Goal: Book appointment/travel/reservation

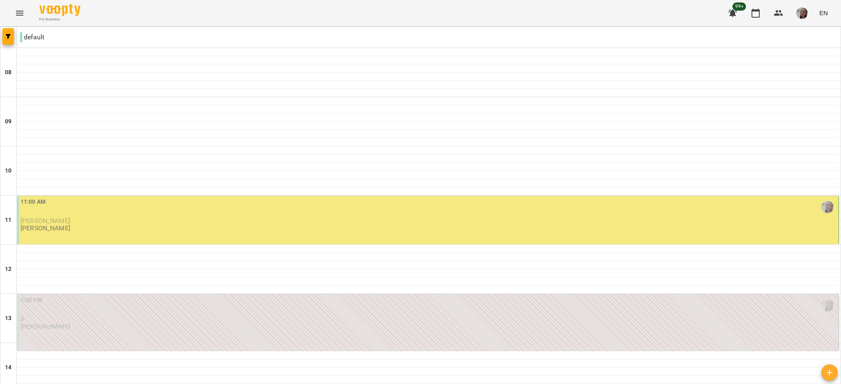
scroll to position [87, 0]
click at [682, 198] on div "11:00 AM" at bounding box center [429, 207] width 816 height 19
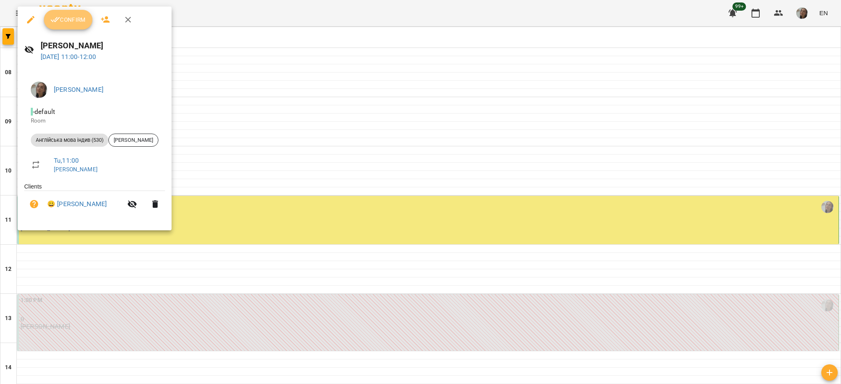
click at [57, 25] on button "Confirm" at bounding box center [68, 20] width 48 height 20
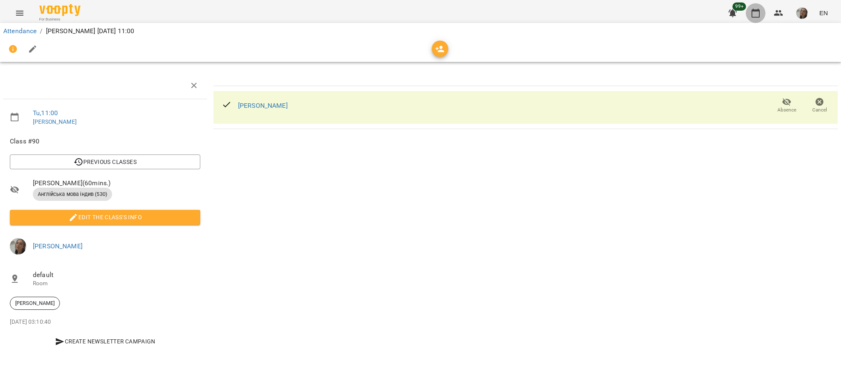
click at [759, 16] on icon "button" at bounding box center [755, 13] width 8 height 9
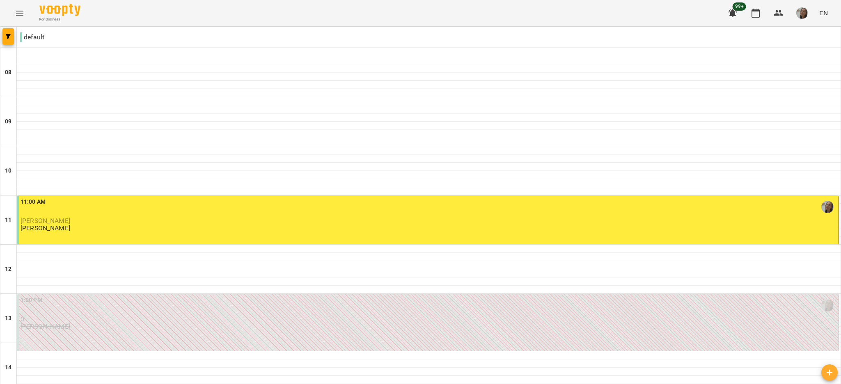
scroll to position [226, 0]
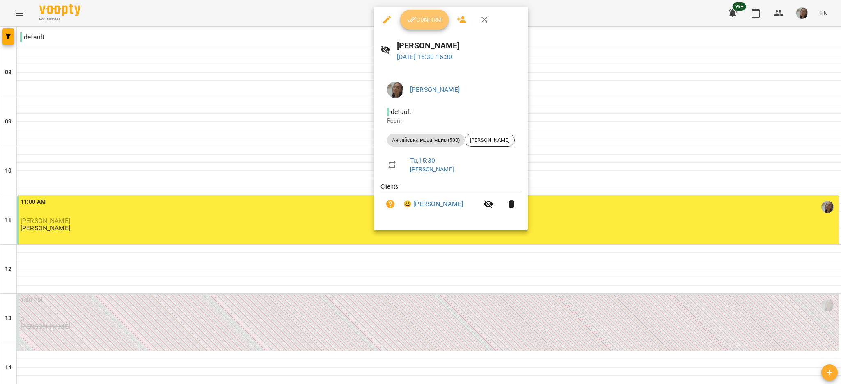
click at [419, 24] on span "Confirm" at bounding box center [424, 20] width 35 height 10
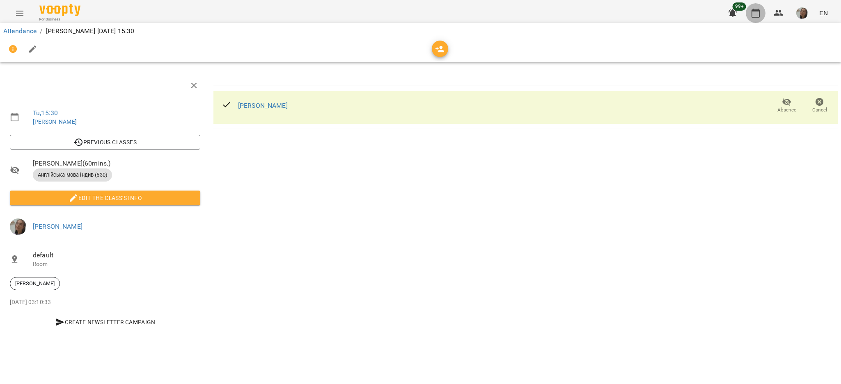
click at [756, 12] on icon "button" at bounding box center [755, 13] width 10 height 10
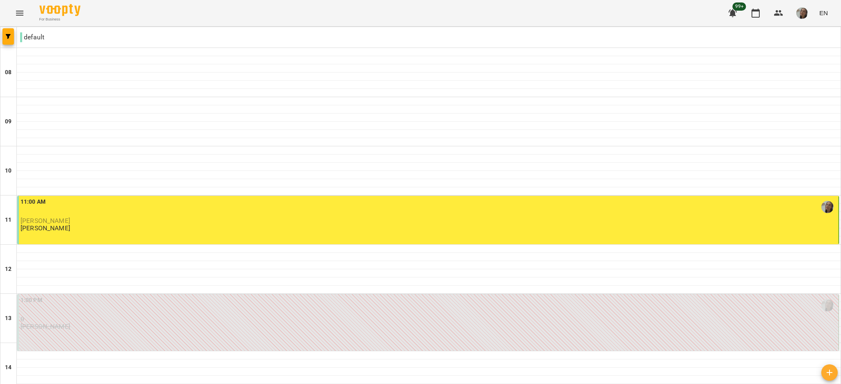
scroll to position [197, 0]
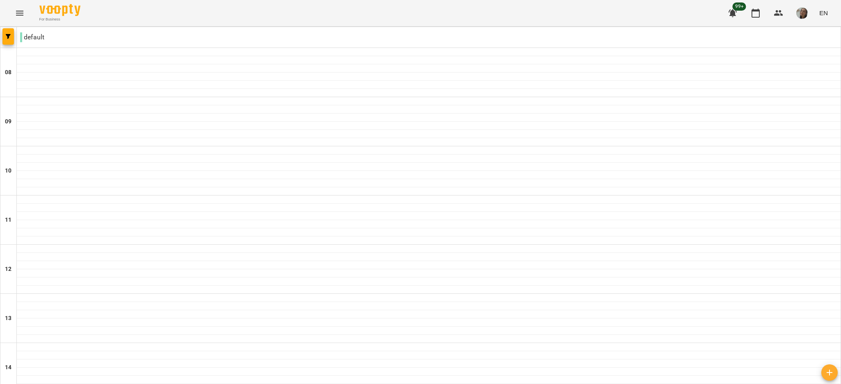
scroll to position [506, 0]
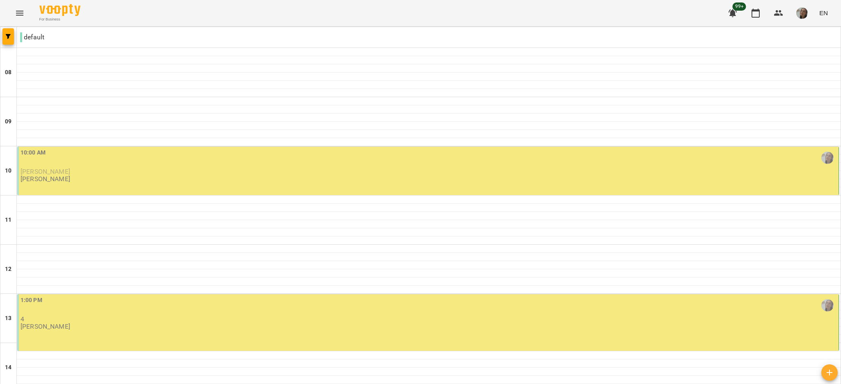
scroll to position [0, 0]
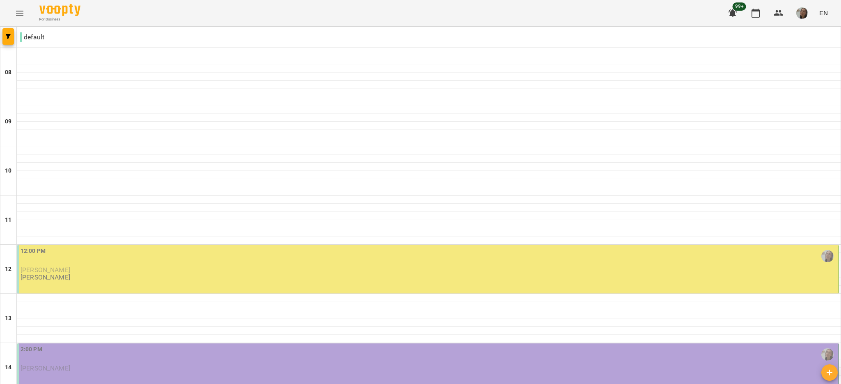
scroll to position [506, 0]
